Goal: Task Accomplishment & Management: Manage account settings

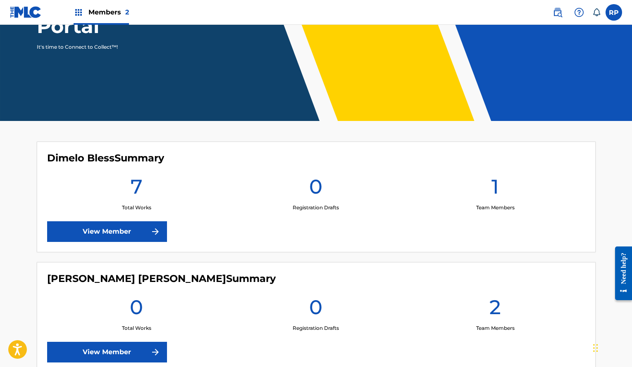
scroll to position [141, 0]
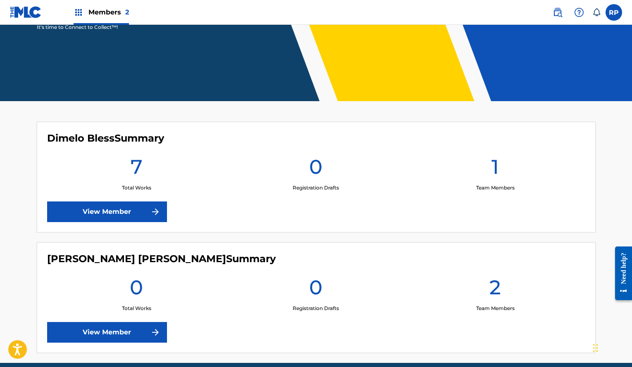
click at [607, 12] on label at bounding box center [613, 12] width 17 height 17
click at [613, 12] on input "RP Raymond Leandro Puente Henriquez leandropoow0509@gmail.com Notification Pref…" at bounding box center [613, 12] width 0 height 0
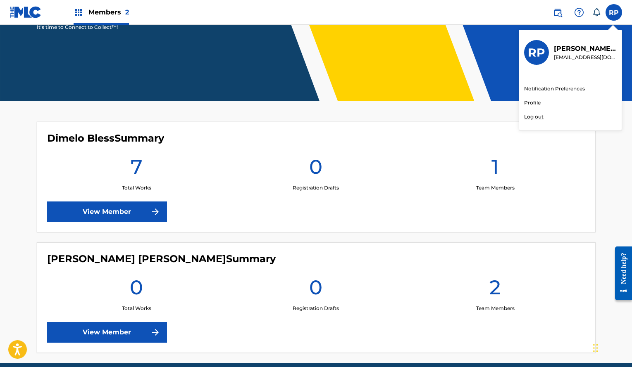
click at [534, 115] on p "Log out" at bounding box center [533, 116] width 19 height 7
click at [613, 12] on input "RP Raymond Leandro Puente Henriquez leandropoow0509@gmail.com Notification Pref…" at bounding box center [613, 12] width 0 height 0
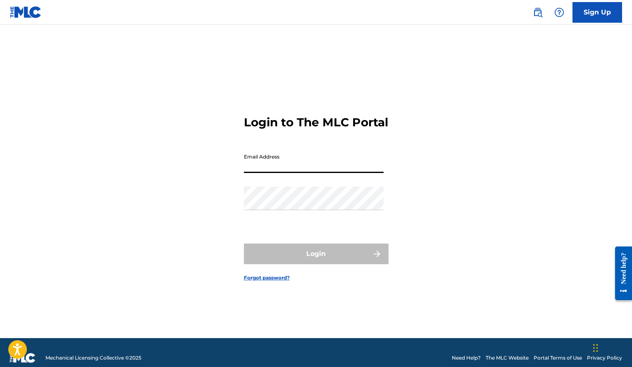
click at [319, 173] on input "Email Address" at bounding box center [314, 162] width 140 height 24
type input "[EMAIL_ADDRESS][DOMAIN_NAME]"
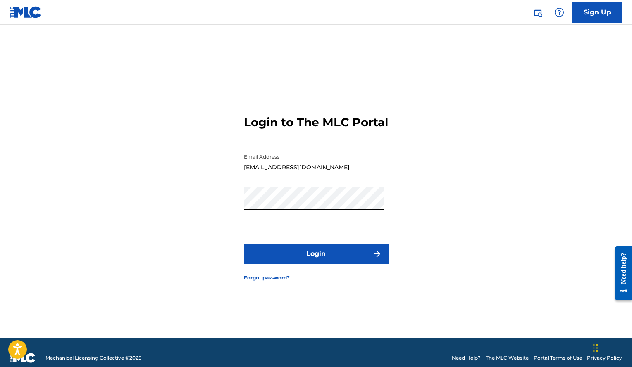
click at [244, 244] on button "Login" at bounding box center [316, 254] width 145 height 21
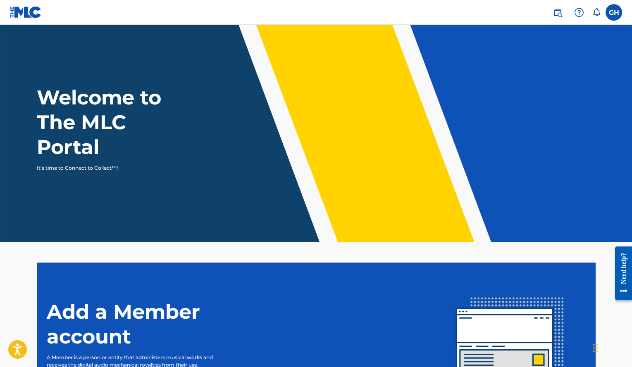
scroll to position [106, 0]
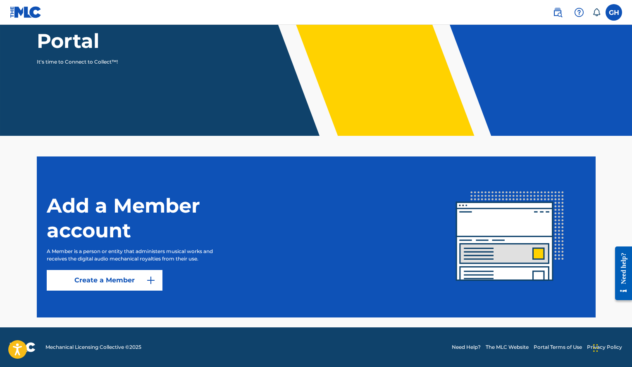
click at [618, 10] on label at bounding box center [613, 12] width 17 height 17
click at [613, 12] on input "GH Gerald Alexander Henriquez Volquez satjore@gmail.com Notification Preference…" at bounding box center [613, 12] width 0 height 0
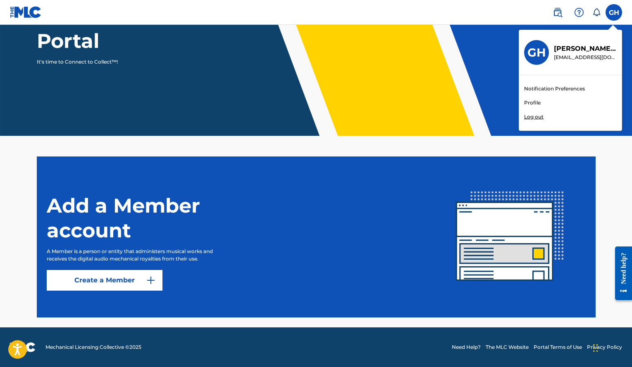
click at [536, 102] on link "Profile" at bounding box center [532, 102] width 17 height 7
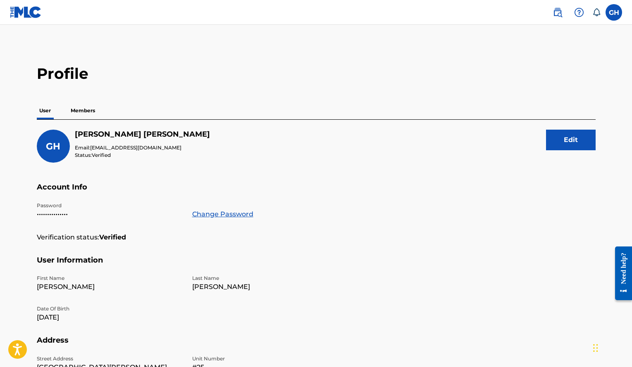
click at [88, 113] on p "Members" at bounding box center [82, 110] width 29 height 17
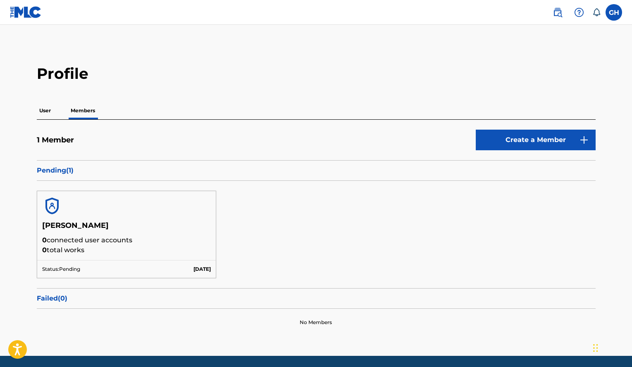
click at [32, 11] on img at bounding box center [26, 12] width 32 height 12
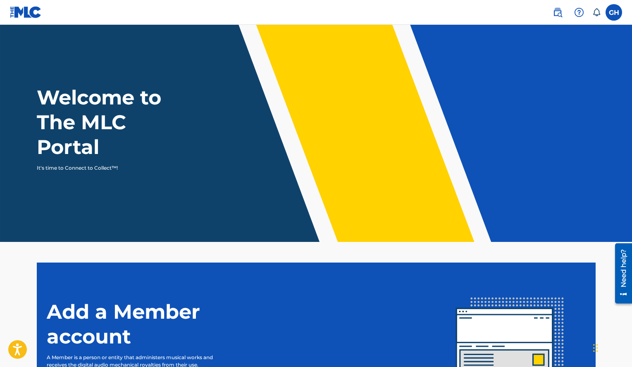
scroll to position [106, 0]
